Goal: Information Seeking & Learning: Learn about a topic

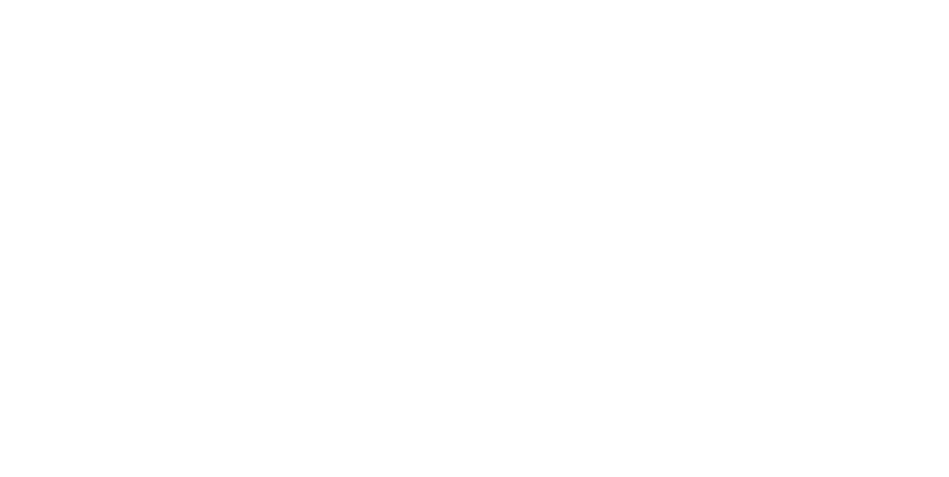
scroll to position [31, 0]
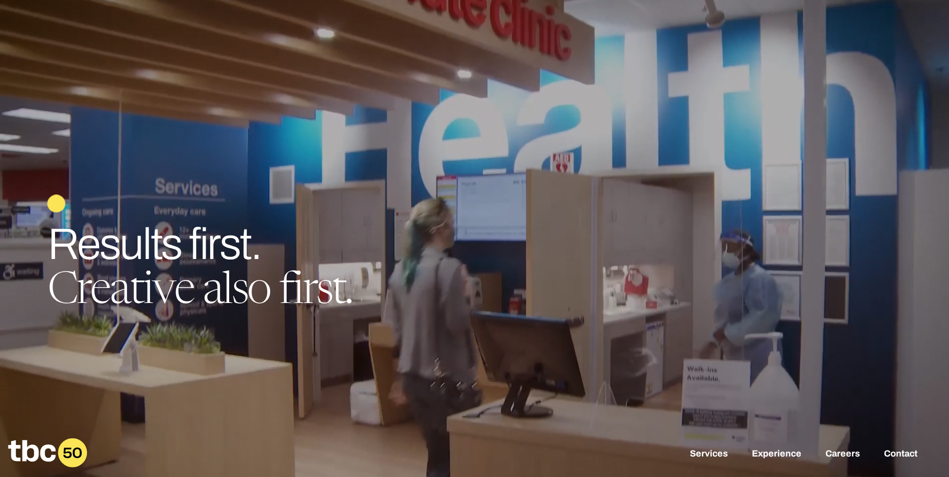
click at [843, 447] on div "Services Experience Careers Contact" at bounding box center [474, 453] width 949 height 55
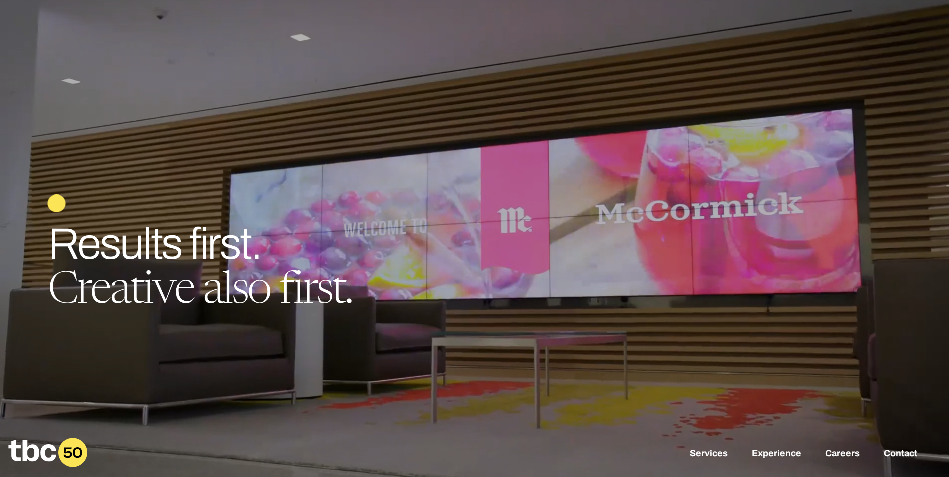
click at [843, 449] on div "Services Experience Careers Contact" at bounding box center [474, 453] width 949 height 55
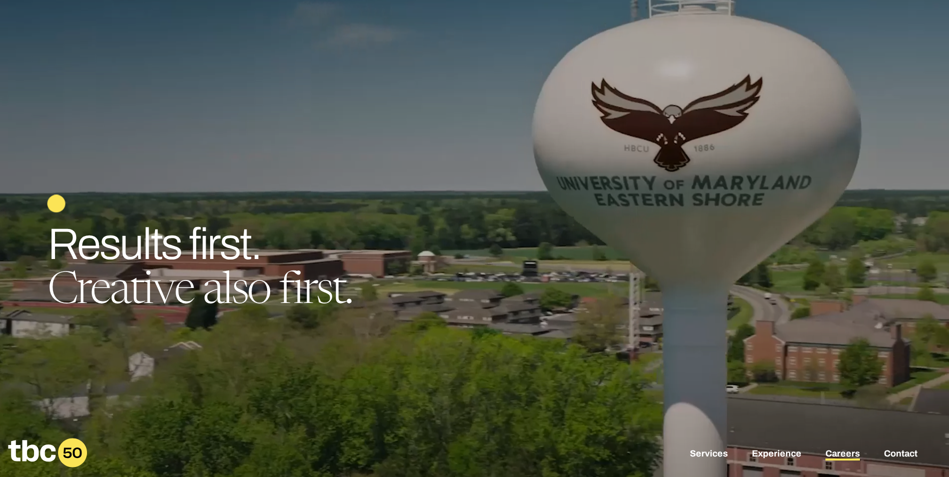
click at [845, 452] on link "Careers" at bounding box center [843, 455] width 35 height 12
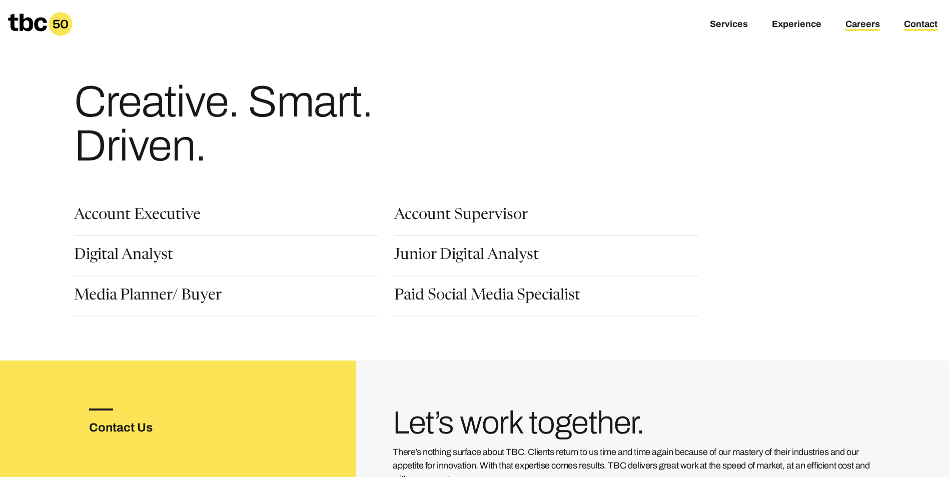
click at [915, 22] on link "Contact" at bounding box center [921, 25] width 34 height 12
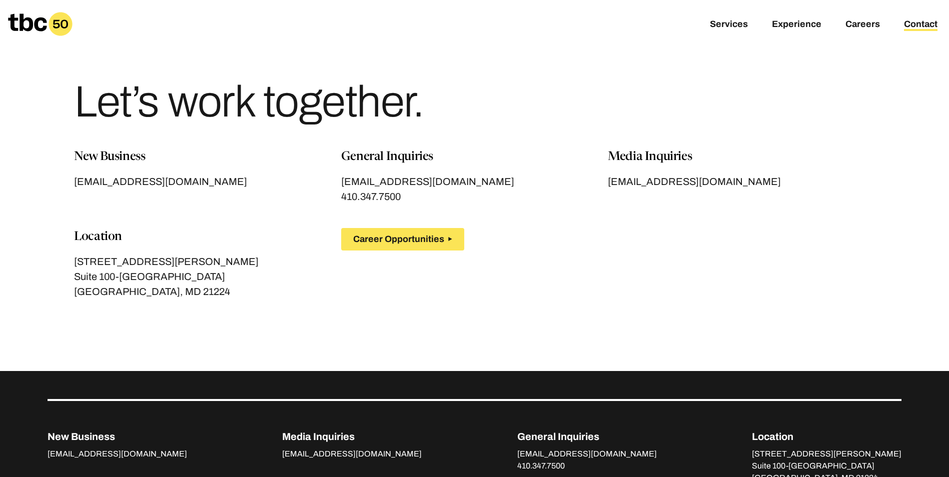
click at [121, 335] on main "Let’s work together. New Business [EMAIL_ADDRESS][DOMAIN_NAME] General Inquirie…" at bounding box center [474, 185] width 949 height 371
click at [863, 29] on link "Careers" at bounding box center [863, 25] width 35 height 12
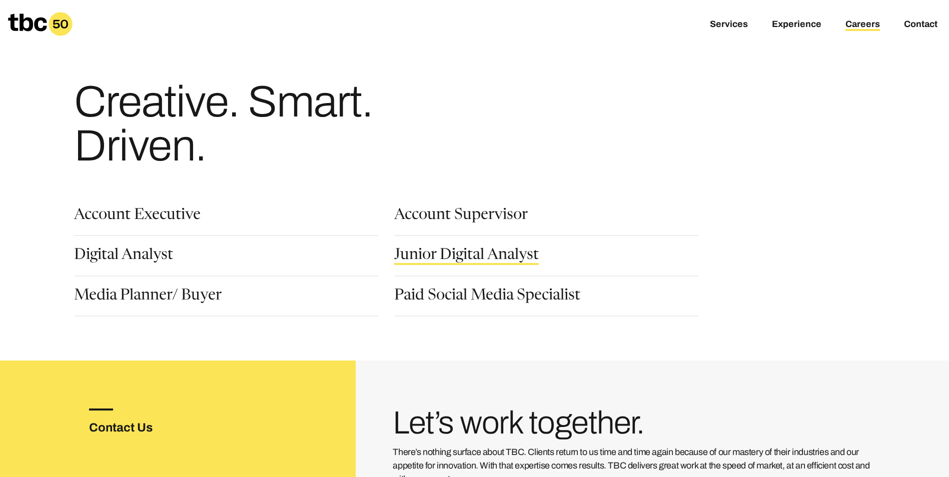
click at [486, 259] on link "Junior Digital Analyst" at bounding box center [466, 256] width 145 height 17
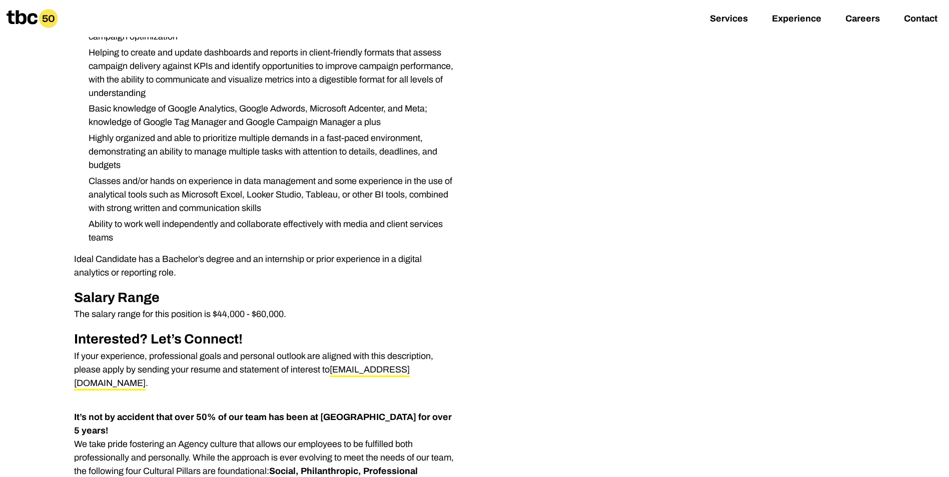
scroll to position [400, 0]
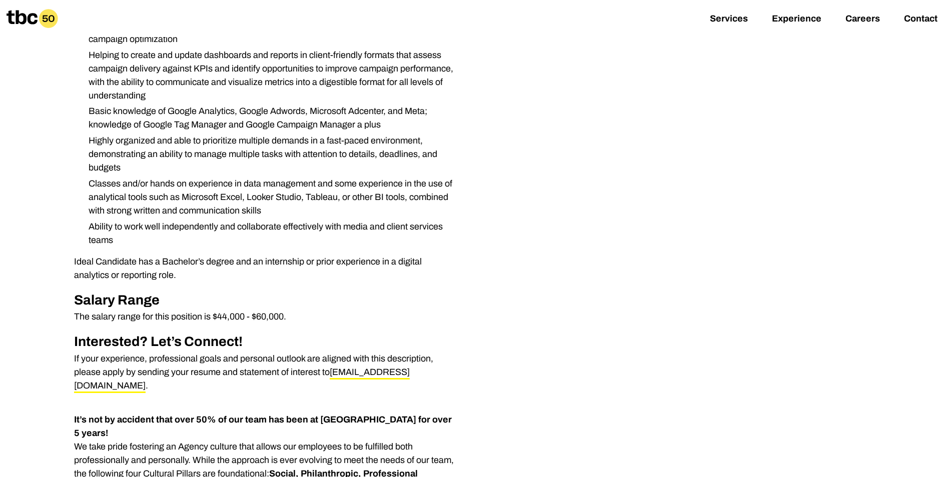
click at [246, 358] on p "If your experience, professional goals and personal outlook are aligned with th…" at bounding box center [266, 372] width 384 height 41
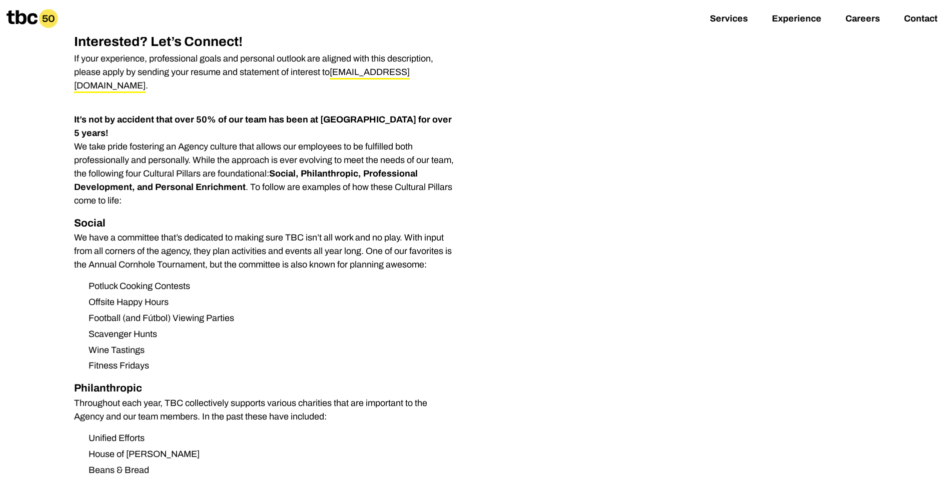
scroll to position [651, 0]
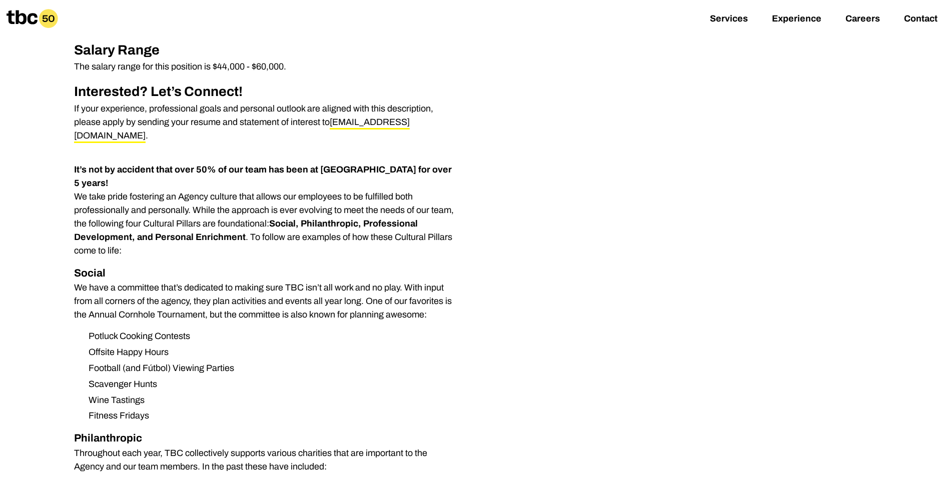
click at [117, 59] on h2 "Salary Range" at bounding box center [266, 50] width 384 height 21
click at [133, 53] on h2 "Salary Range" at bounding box center [266, 50] width 384 height 21
drag, startPoint x: 164, startPoint y: 48, endPoint x: 92, endPoint y: 46, distance: 72.1
click at [92, 46] on h2 "Salary Range" at bounding box center [266, 50] width 384 height 21
drag, startPoint x: 92, startPoint y: 46, endPoint x: 269, endPoint y: 59, distance: 177.7
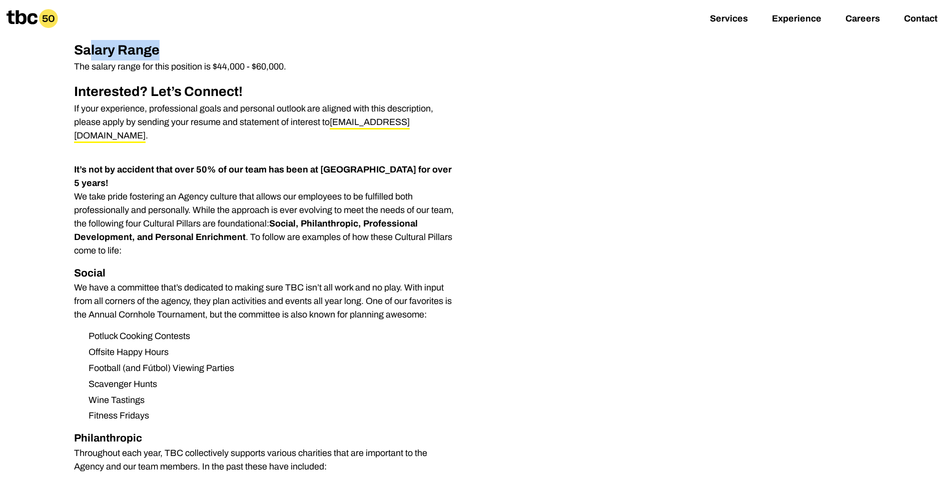
click at [269, 59] on h2 "Salary Range" at bounding box center [266, 50] width 384 height 21
click at [265, 64] on p "The salary range for this position is $44,000 - $60,000." at bounding box center [266, 67] width 384 height 14
drag, startPoint x: 118, startPoint y: 50, endPoint x: 170, endPoint y: 50, distance: 52.1
click at [170, 50] on h2 "Salary Range" at bounding box center [266, 50] width 384 height 21
drag, startPoint x: 170, startPoint y: 50, endPoint x: 94, endPoint y: 52, distance: 76.1
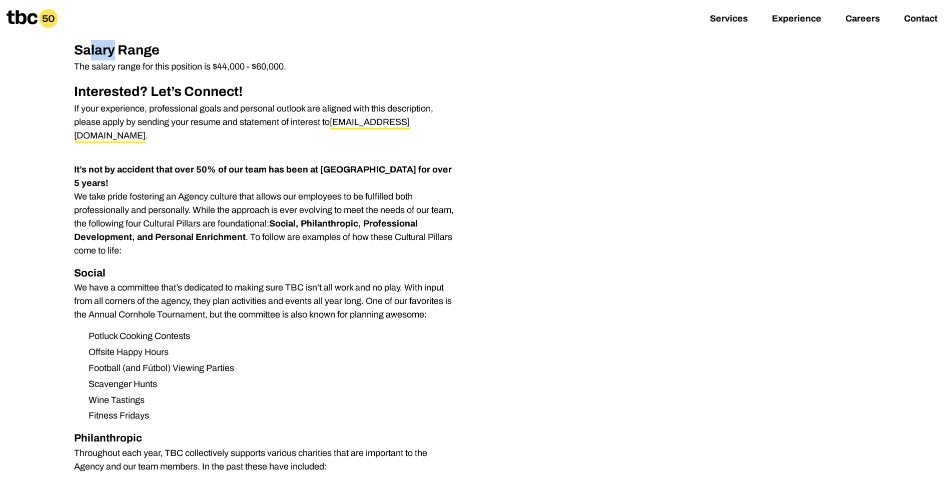
click at [94, 52] on h2 "Salary Range" at bounding box center [266, 50] width 384 height 21
drag, startPoint x: 94, startPoint y: 52, endPoint x: 80, endPoint y: 54, distance: 14.2
click at [80, 54] on h2 "Salary Range" at bounding box center [266, 50] width 384 height 21
drag, startPoint x: 116, startPoint y: 51, endPoint x: 45, endPoint y: 50, distance: 71.1
click at [45, 50] on div "We have an immediate opening for a Junior Digital Analyst in our media group. T…" at bounding box center [474, 288] width 949 height 1388
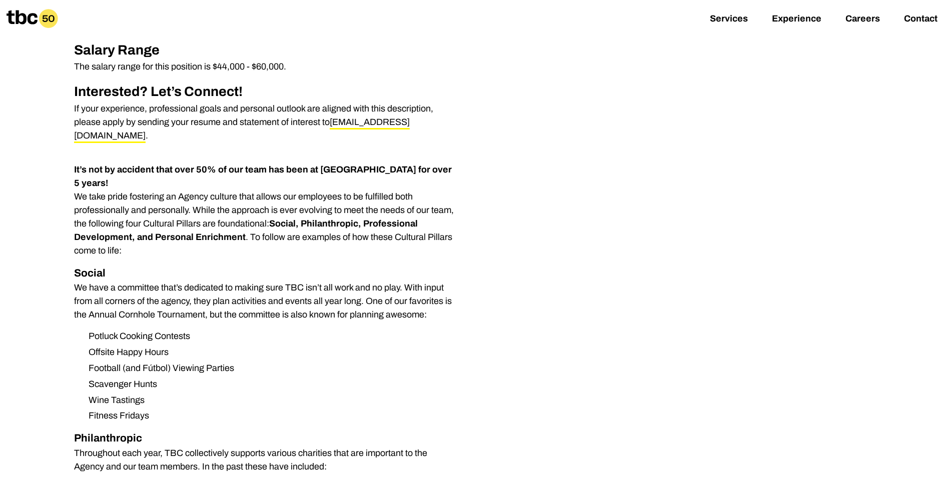
click at [243, 59] on h2 "Salary Range" at bounding box center [266, 50] width 384 height 21
click at [930, 13] on div "Services Experience Careers Contact" at bounding box center [474, 18] width 949 height 37
click at [930, 16] on link "Contact" at bounding box center [921, 20] width 34 height 12
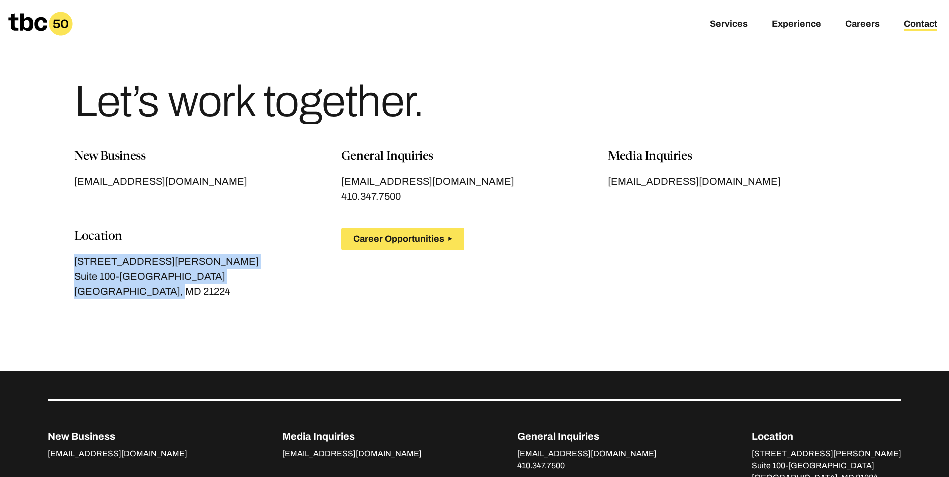
drag, startPoint x: 195, startPoint y: 292, endPoint x: -108, endPoint y: 253, distance: 305.3
click at [0, 253] on html "Services Experience Careers Contact Let’s work together. New Business [EMAIL_AD…" at bounding box center [474, 301] width 949 height 603
click at [118, 261] on p "[STREET_ADDRESS][PERSON_NAME]" at bounding box center [207, 261] width 267 height 15
drag, startPoint x: 172, startPoint y: 293, endPoint x: 73, endPoint y: 250, distance: 108.0
click at [73, 250] on section "New Business [EMAIL_ADDRESS][DOMAIN_NAME] General Inquiries [EMAIL_ADDRESS][DOM…" at bounding box center [475, 235] width 854 height 175
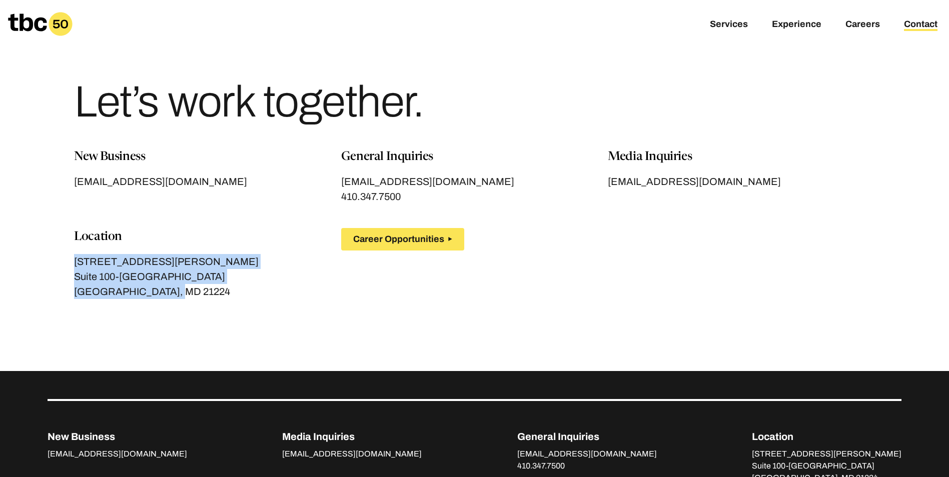
click at [144, 285] on p "[GEOGRAPHIC_DATA], MD 21224" at bounding box center [207, 291] width 267 height 15
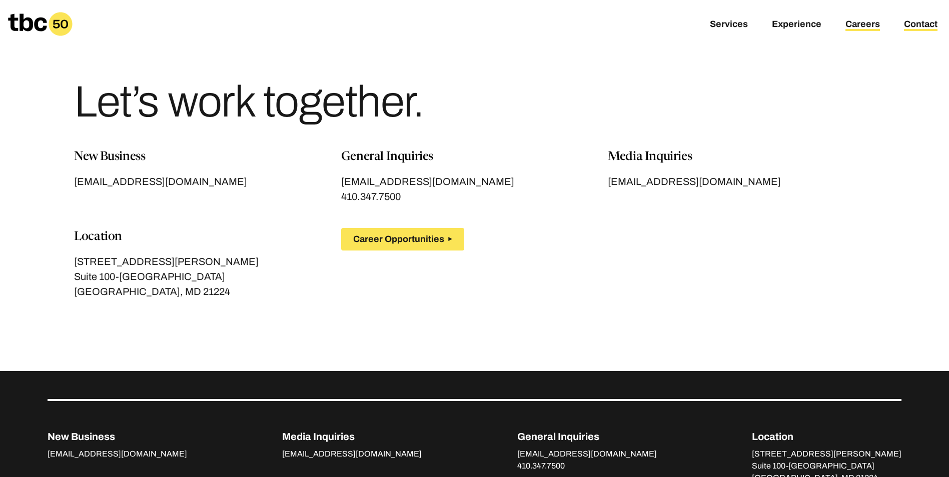
click at [866, 22] on link "Careers" at bounding box center [863, 25] width 35 height 12
